Goal: Transaction & Acquisition: Purchase product/service

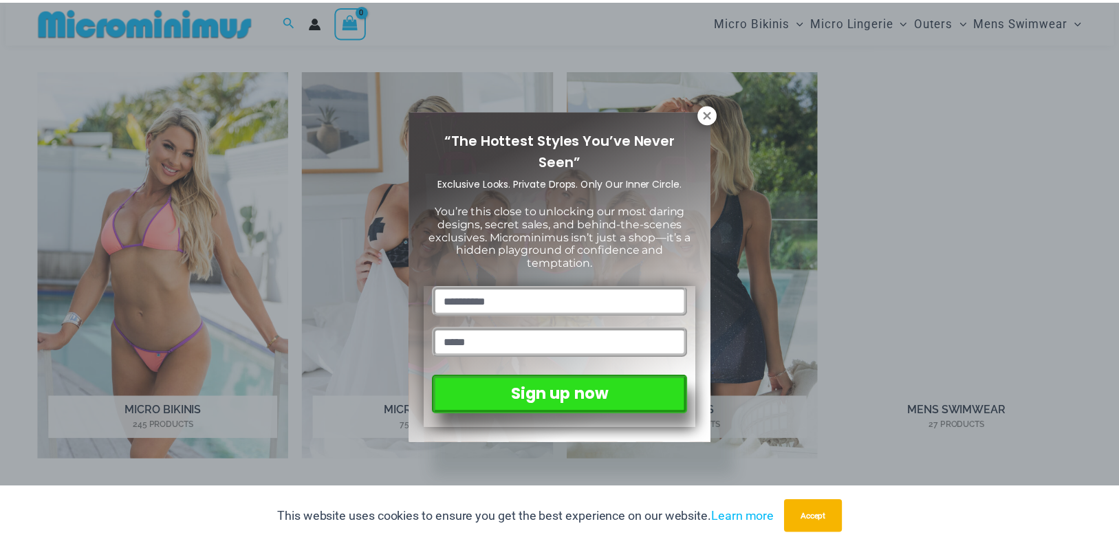
scroll to position [1088, 0]
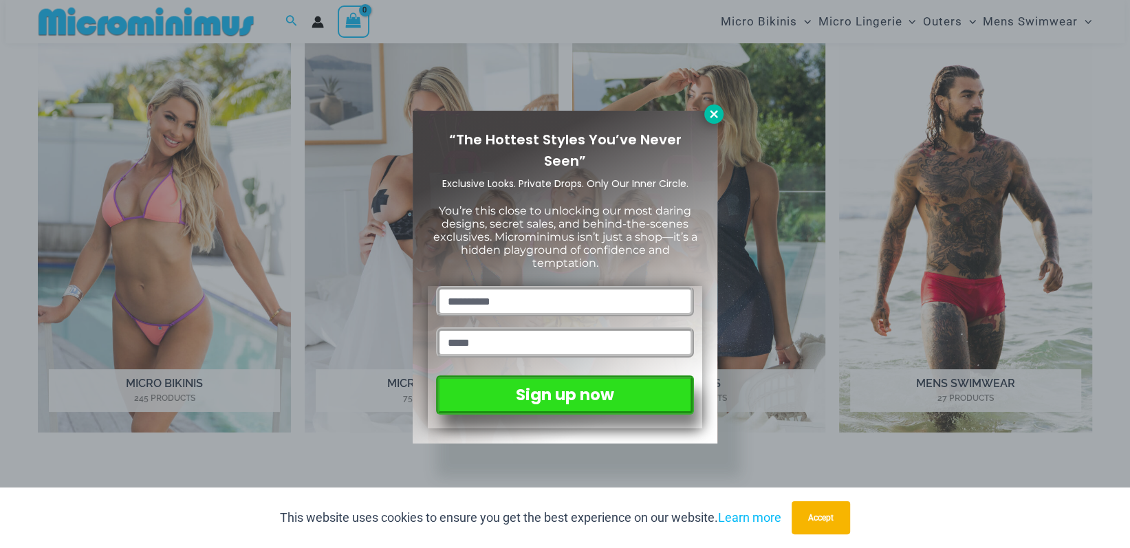
click at [711, 112] on icon at bounding box center [714, 114] width 12 height 12
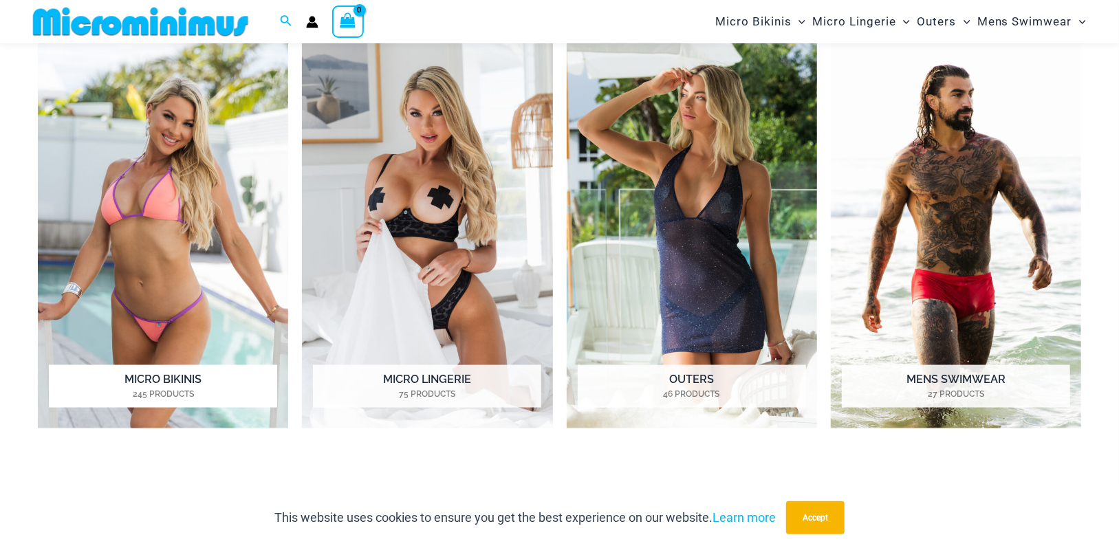
click at [177, 245] on img "Visit product category Micro Bikinis" at bounding box center [163, 236] width 250 height 386
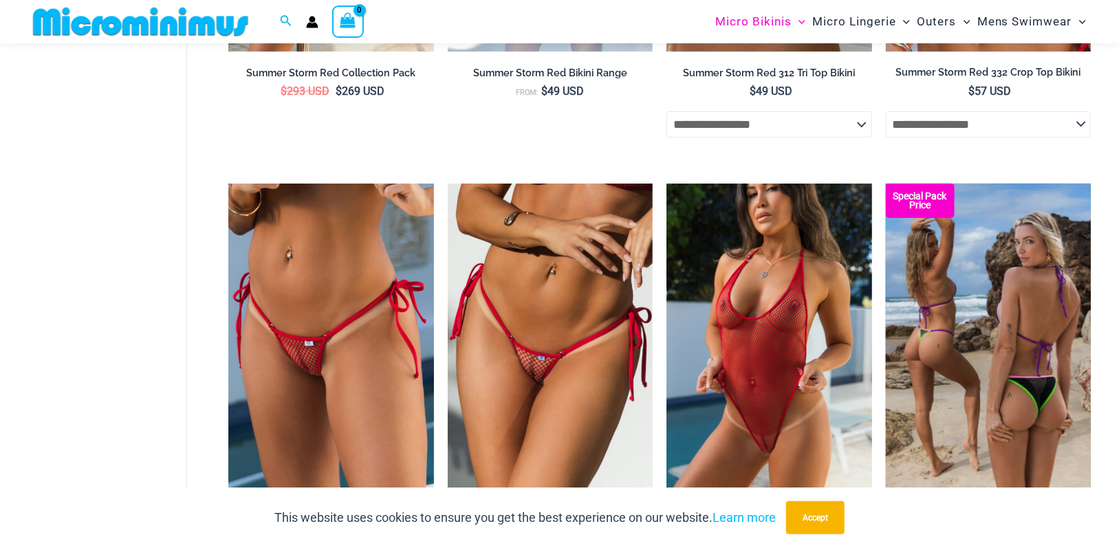
scroll to position [3269, 0]
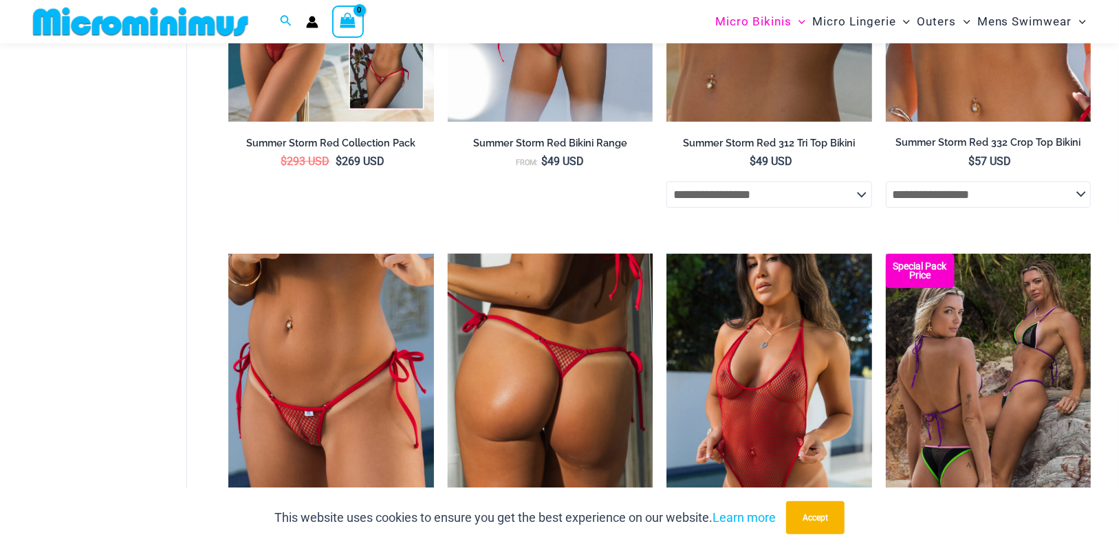
click at [524, 394] on img at bounding box center [550, 408] width 205 height 308
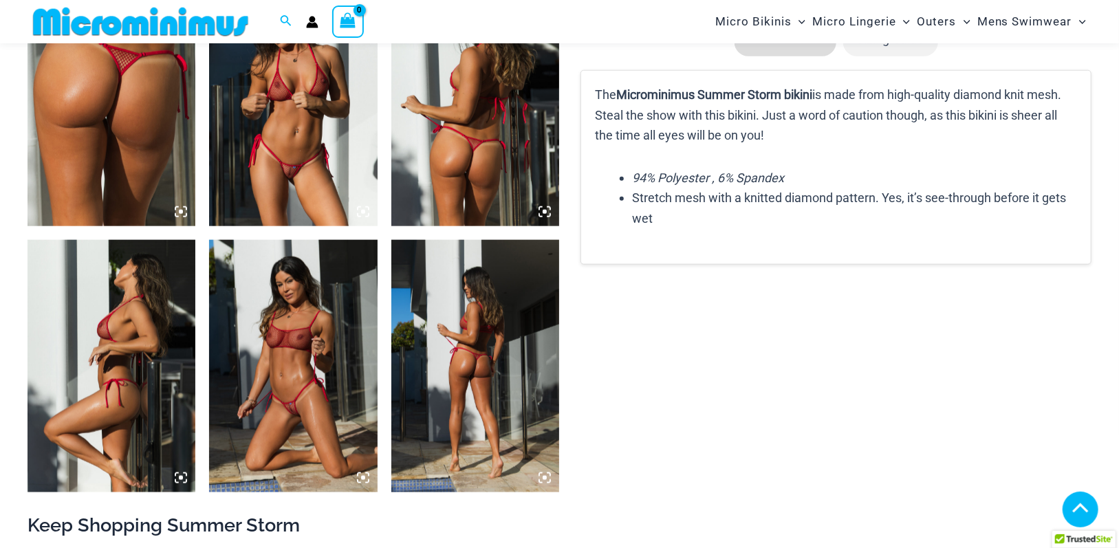
scroll to position [955, 0]
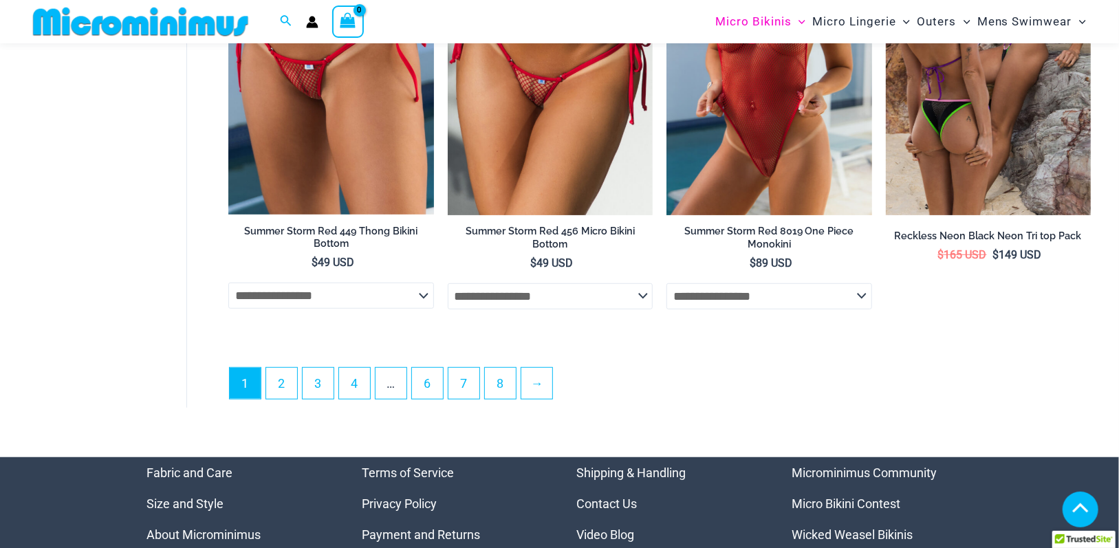
scroll to position [3616, 0]
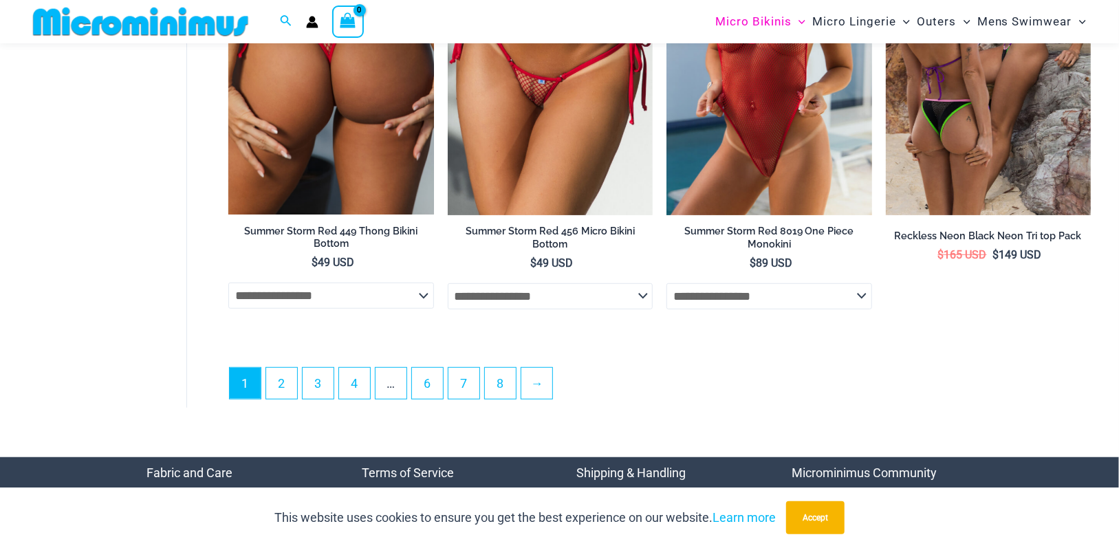
click at [425, 296] on select "**********" at bounding box center [330, 296] width 205 height 26
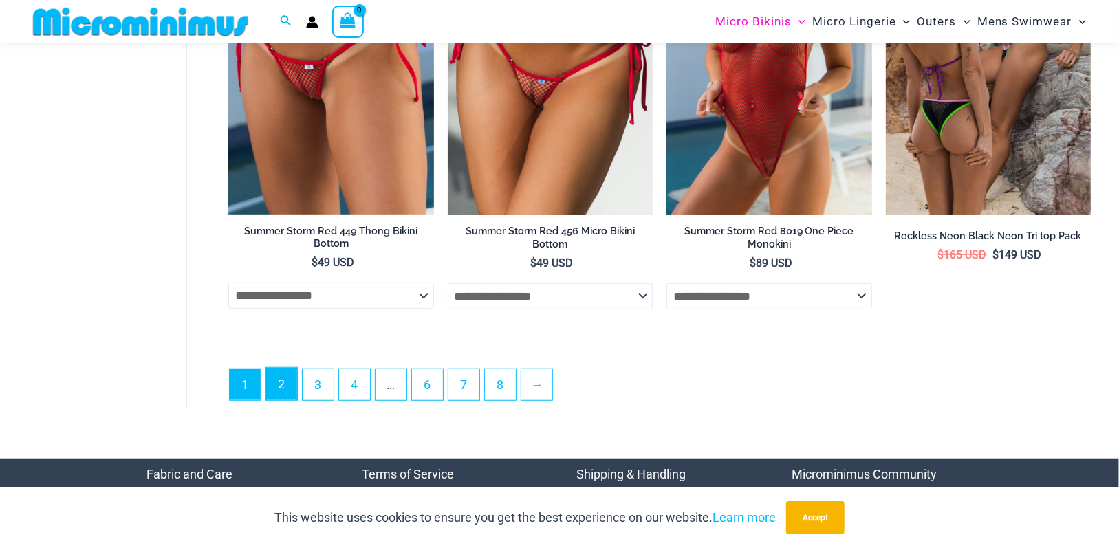
click at [272, 381] on link "2" at bounding box center [281, 384] width 31 height 32
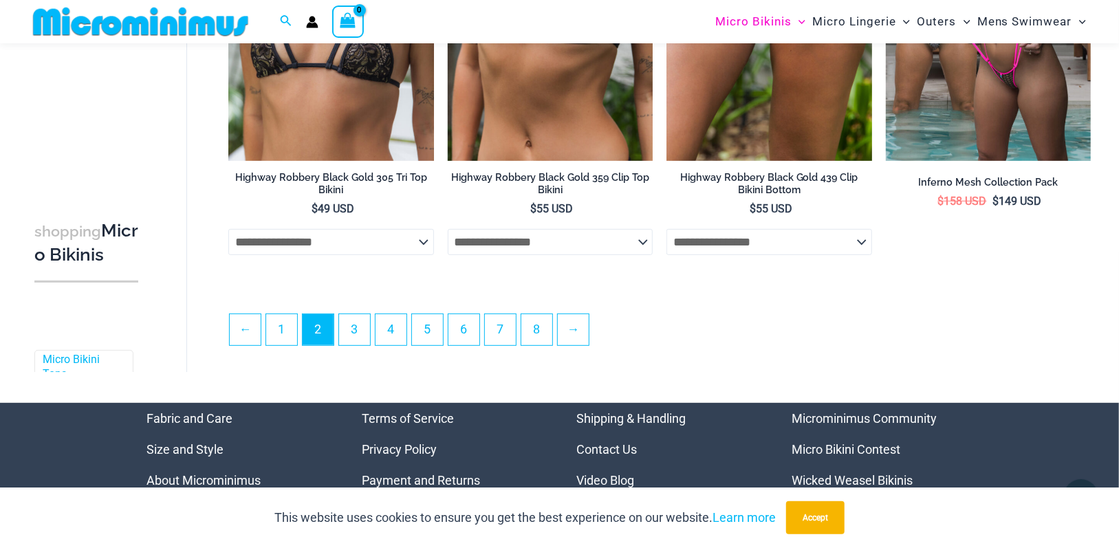
scroll to position [3435, 0]
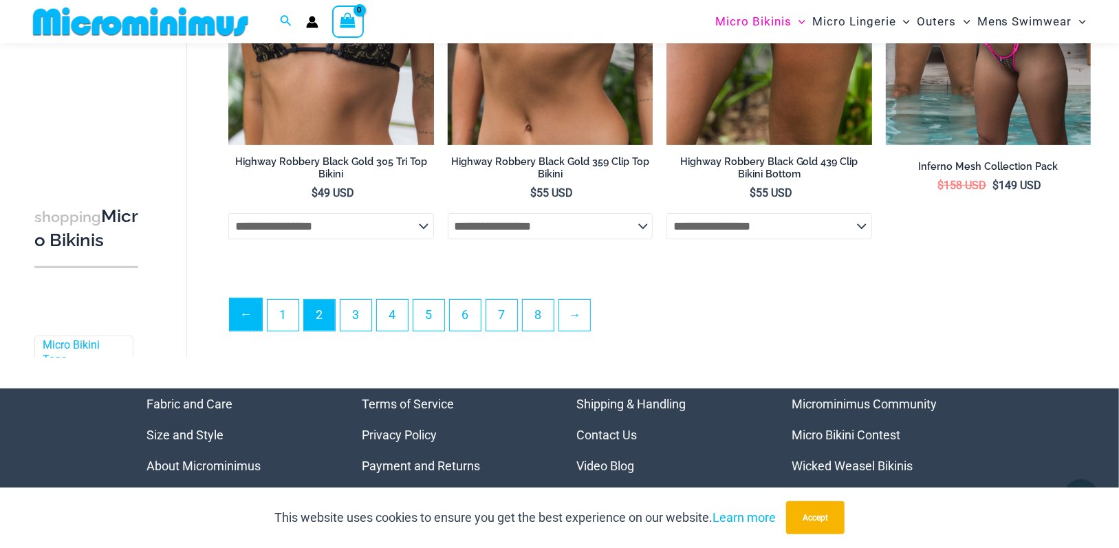
click at [246, 312] on link "←" at bounding box center [246, 315] width 32 height 32
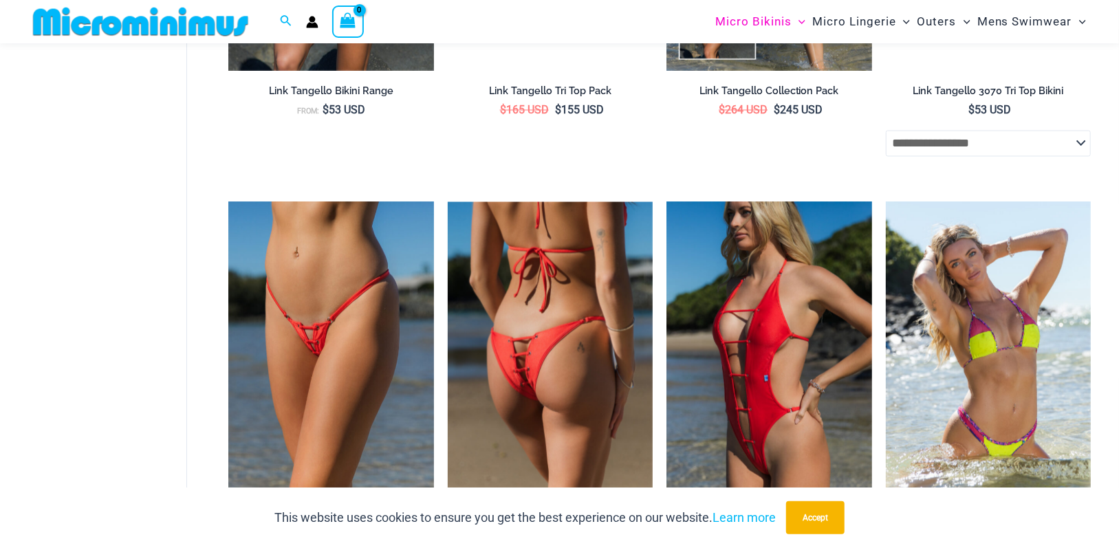
scroll to position [1570, 0]
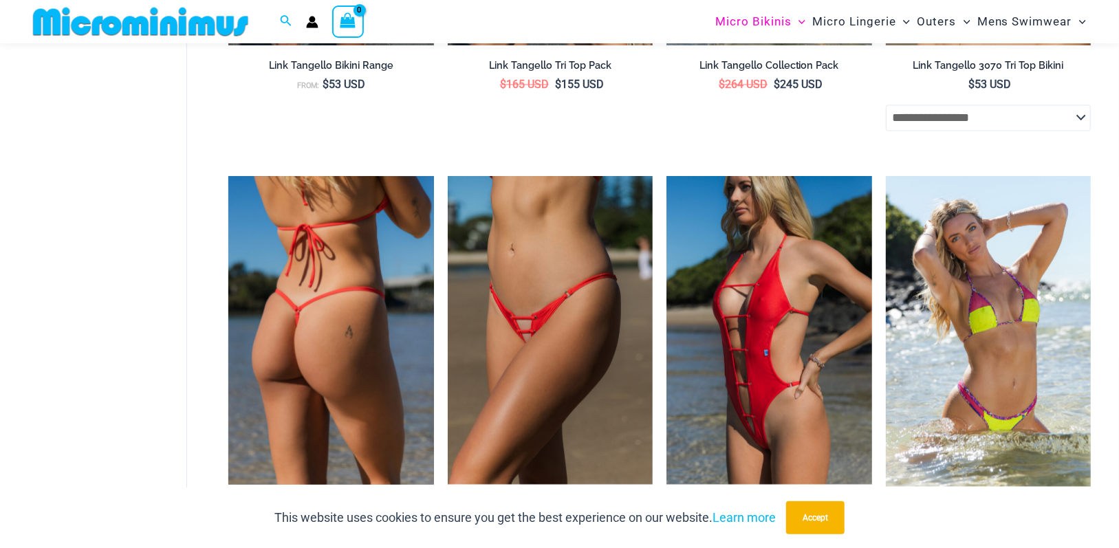
click at [333, 301] on img at bounding box center [330, 331] width 205 height 308
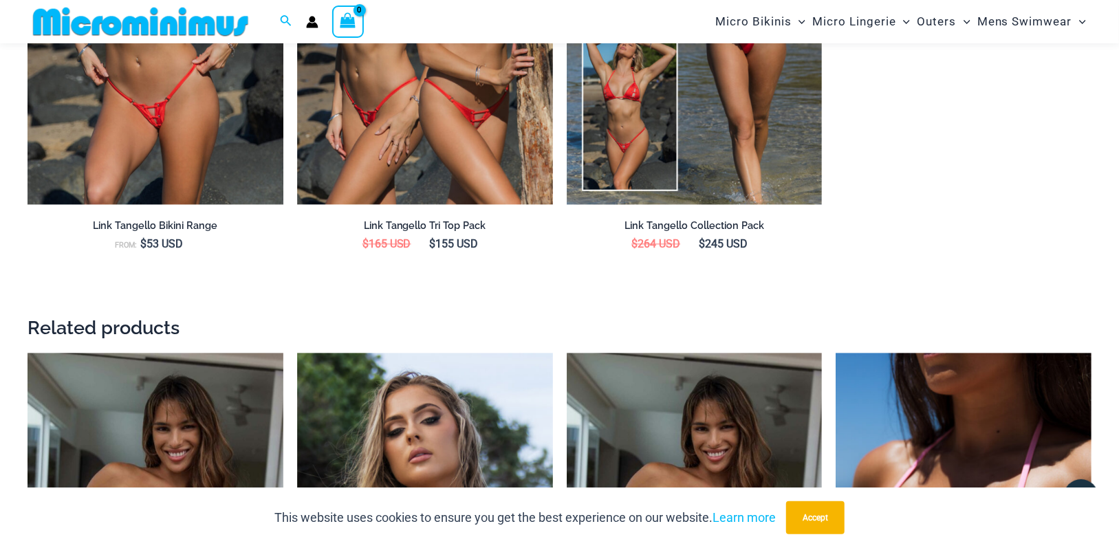
scroll to position [1641, 0]
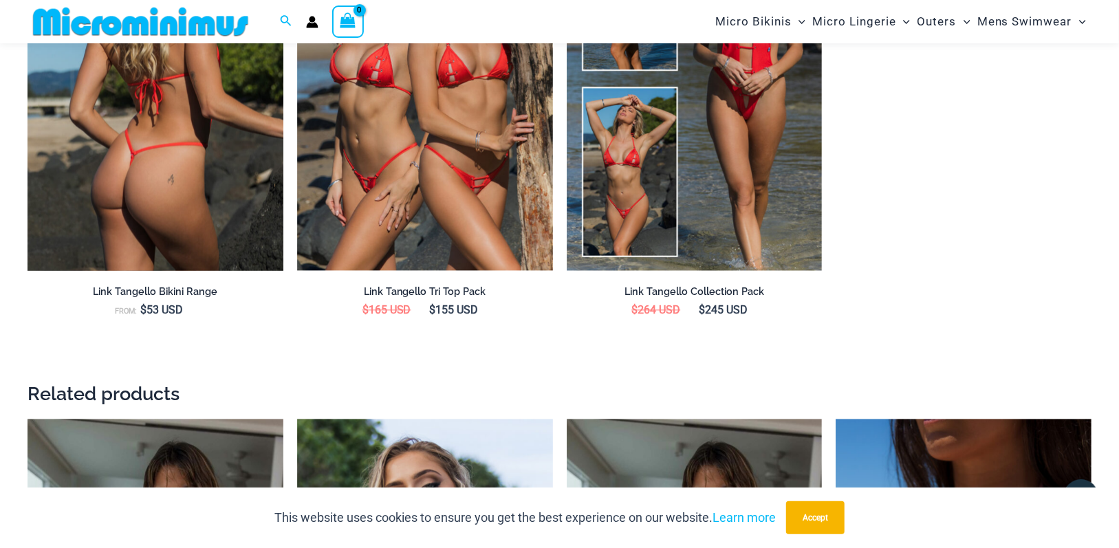
click at [194, 158] on img at bounding box center [156, 79] width 256 height 384
